Goal: Find specific page/section: Find specific page/section

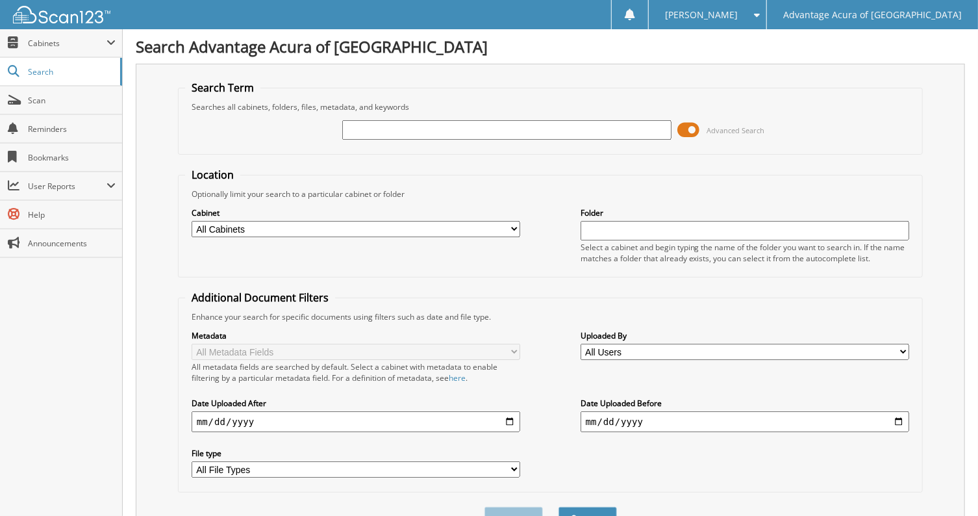
click at [34, 123] on span "Reminders" at bounding box center [72, 128] width 88 height 11
type input "240137A"
click at [559, 507] on button "Search" at bounding box center [588, 519] width 58 height 24
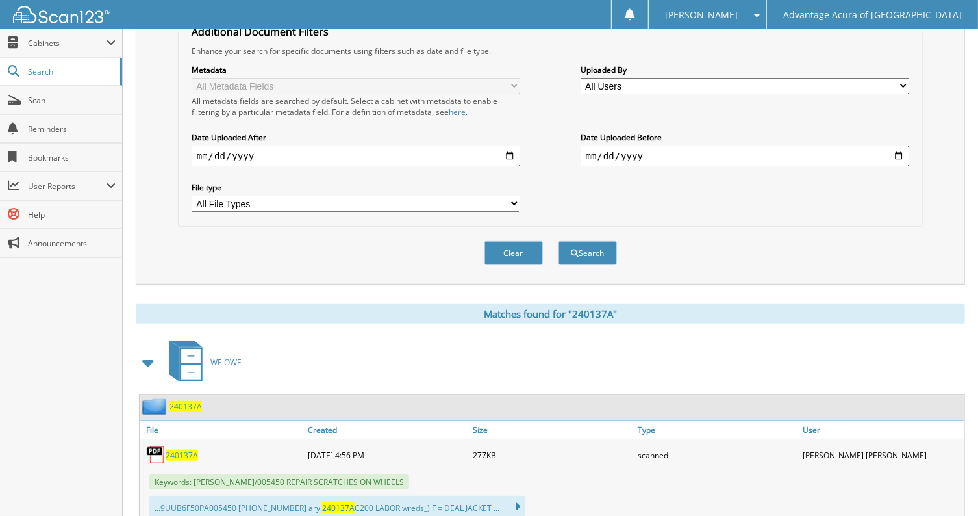
scroll to position [433, 0]
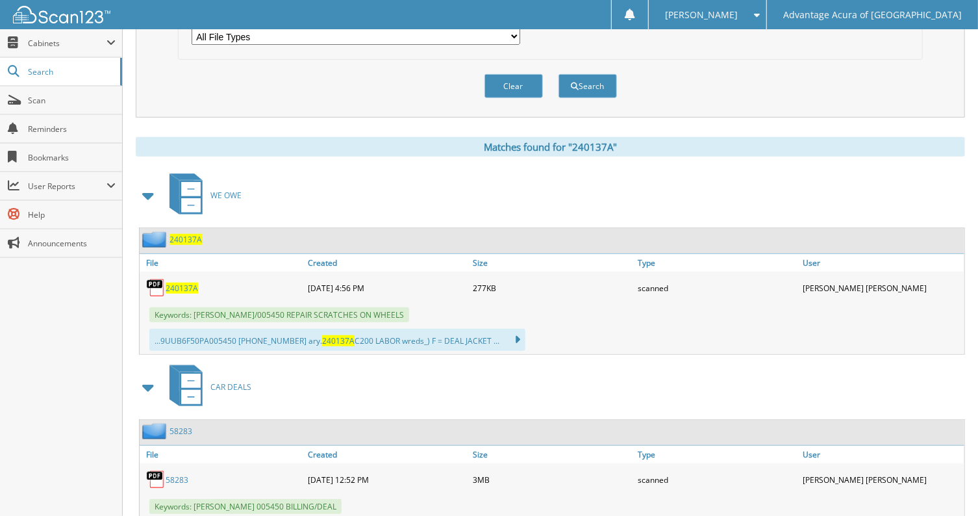
click at [177, 283] on span "240137A" at bounding box center [182, 288] width 32 height 11
